Goal: Transaction & Acquisition: Purchase product/service

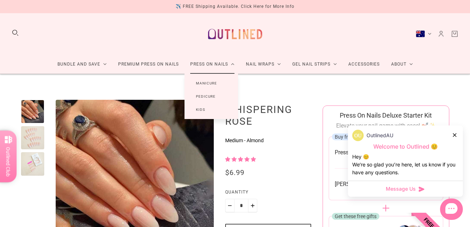
click at [199, 68] on link "Press On Nails" at bounding box center [212, 64] width 56 height 19
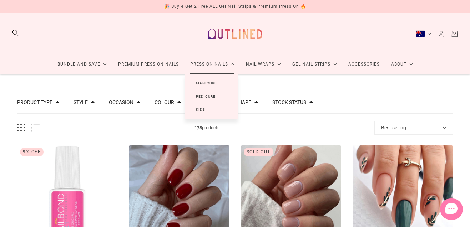
click at [202, 82] on link "Manicure" at bounding box center [206, 83] width 44 height 13
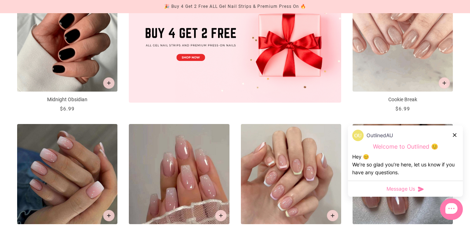
scroll to position [291, 0]
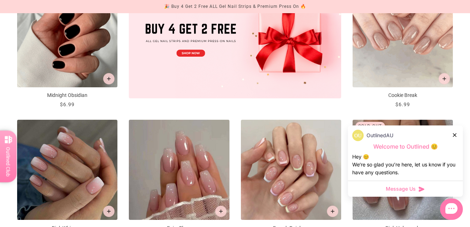
click at [454, 133] on icon at bounding box center [455, 135] width 4 height 4
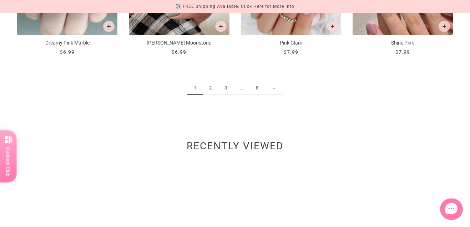
scroll to position [875, 0]
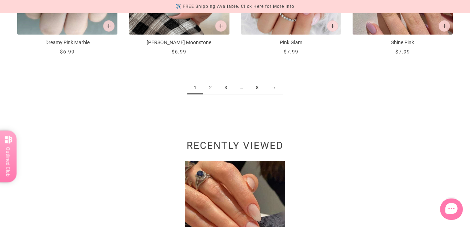
click at [209, 90] on link "2" at bounding box center [210, 87] width 15 height 13
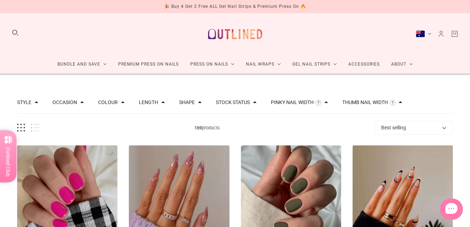
click at [71, 100] on button "Occasion" at bounding box center [64, 102] width 25 height 5
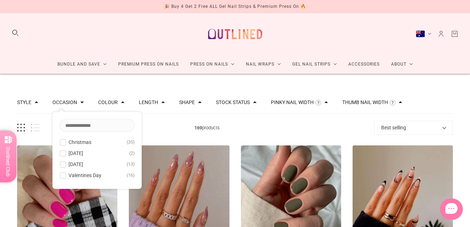
click at [71, 100] on button "Occasion" at bounding box center [64, 102] width 25 height 5
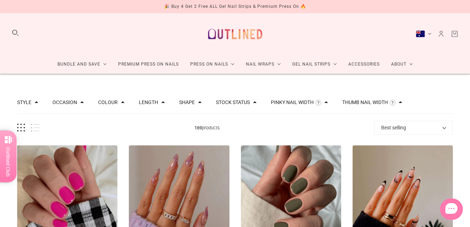
click at [71, 100] on button "Occasion" at bounding box center [64, 102] width 25 height 5
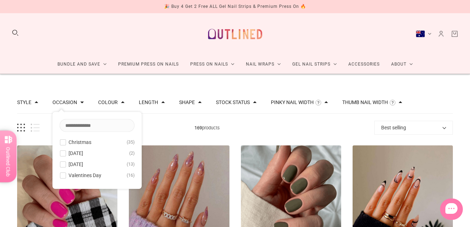
click at [36, 101] on span at bounding box center [37, 103] width 4 height 4
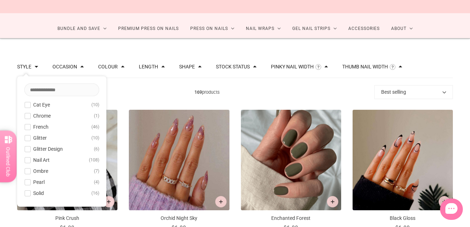
scroll to position [55, 0]
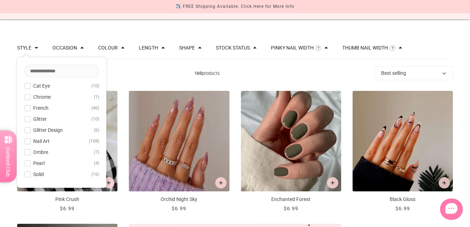
click at [154, 51] on div "Length" at bounding box center [152, 47] width 26 height 7
click at [154, 45] on button "Length" at bounding box center [148, 47] width 19 height 5
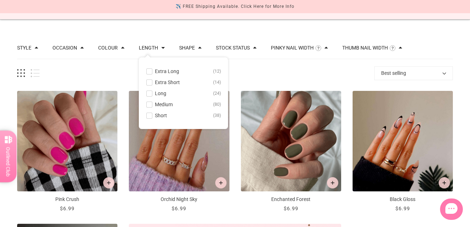
click at [150, 103] on span at bounding box center [149, 104] width 5 height 5
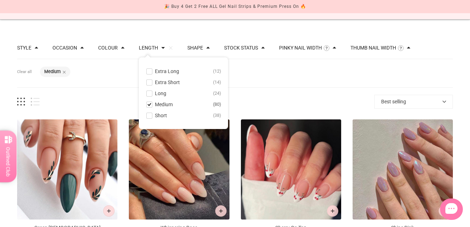
click at [146, 94] on div at bounding box center [148, 92] width 5 height 5
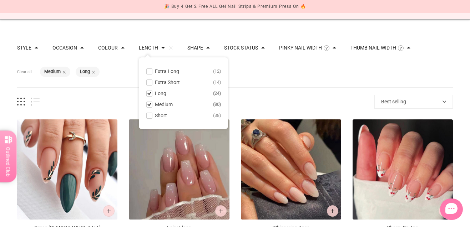
click at [289, 74] on div "Filters Clear all Length: Medium Length: Long" at bounding box center [234, 73] width 435 height 28
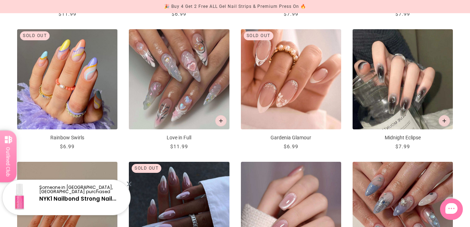
scroll to position [675, 0]
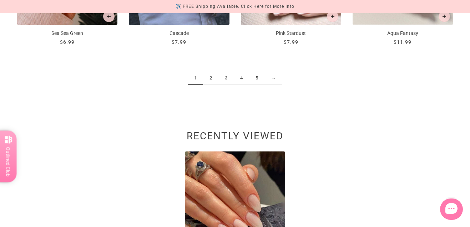
click at [210, 77] on link "2" at bounding box center [210, 78] width 15 height 13
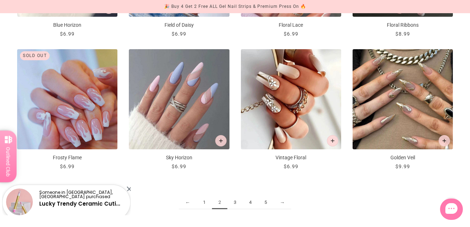
scroll to position [790, 0]
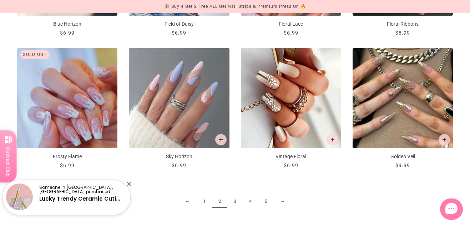
click at [234, 198] on link "3" at bounding box center [234, 201] width 15 height 13
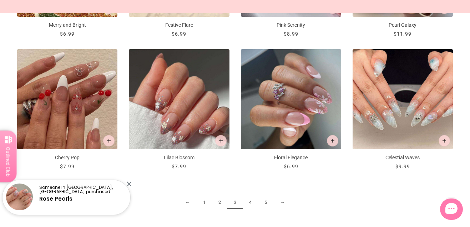
scroll to position [801, 0]
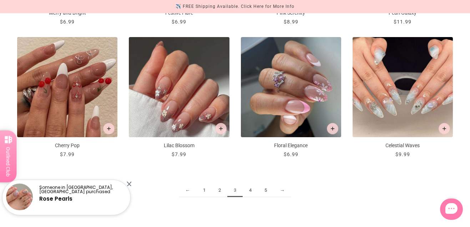
click at [249, 189] on link "4" at bounding box center [249, 190] width 15 height 13
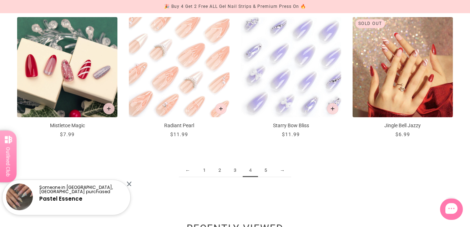
click at [264, 167] on link "5" at bounding box center [265, 170] width 15 height 13
